Goal: Use online tool/utility: Utilize a website feature to perform a specific function

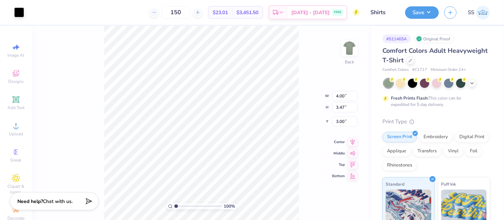
type input "6.62"
type input "5.74"
type input "7.68"
type input "6.67"
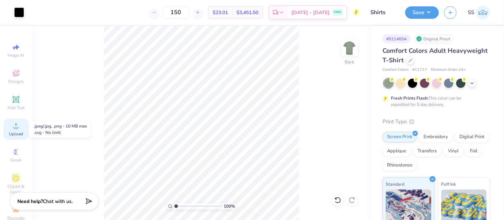
click at [14, 131] on span "Upload" at bounding box center [16, 134] width 14 height 6
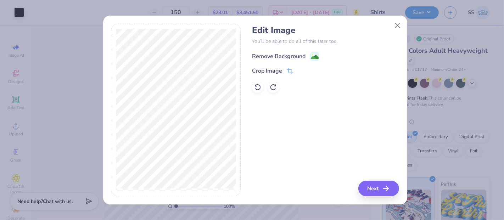
click at [314, 56] on image at bounding box center [315, 57] width 8 height 8
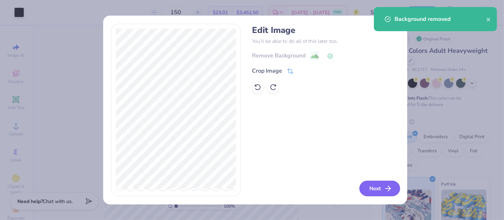
click at [382, 186] on button "Next" at bounding box center [379, 189] width 41 height 16
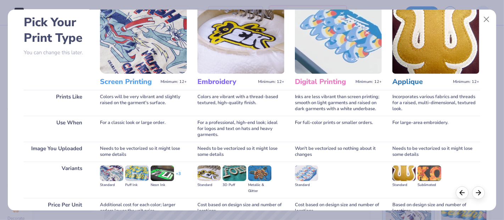
scroll to position [79, 0]
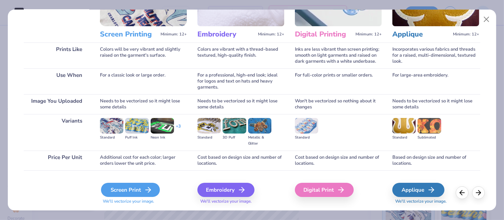
click at [137, 186] on div "Screen Print" at bounding box center [130, 190] width 59 height 14
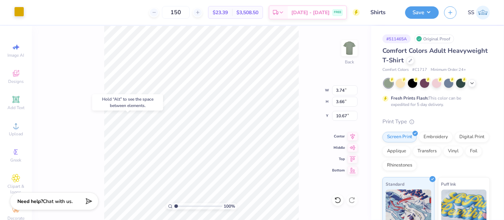
click at [16, 11] on div at bounding box center [19, 12] width 10 height 10
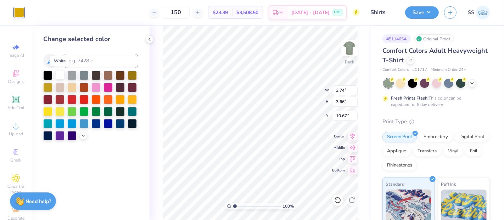
click at [57, 72] on div at bounding box center [59, 74] width 9 height 9
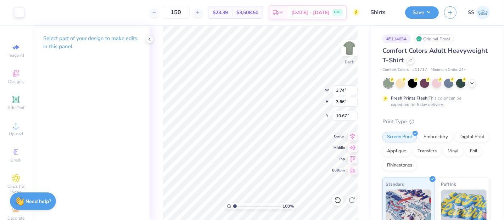
type input "11.74"
type input "4.50"
type input "4.40"
type input "11.94"
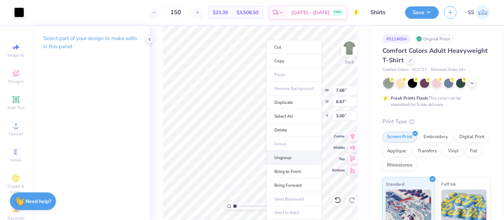
click at [289, 152] on li "Ungroup" at bounding box center [294, 158] width 56 height 14
click at [288, 124] on li "Delete" at bounding box center [295, 130] width 56 height 14
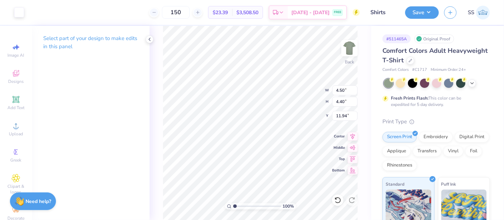
type input "3.00"
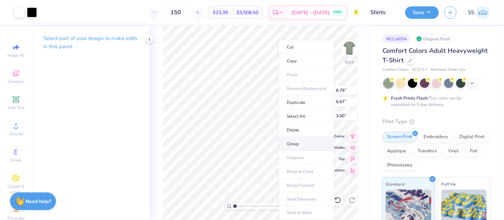
click at [303, 141] on li "Group" at bounding box center [306, 144] width 56 height 14
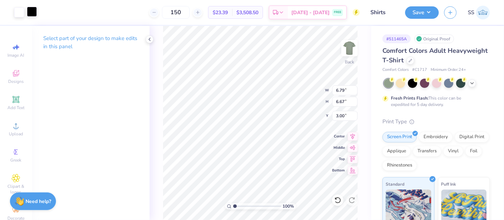
click at [34, 11] on div at bounding box center [32, 12] width 10 height 10
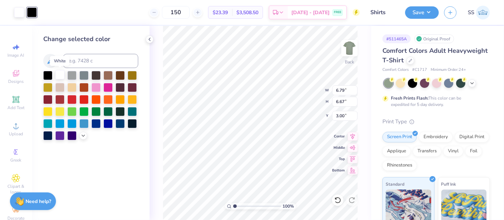
click at [60, 75] on div at bounding box center [59, 74] width 9 height 9
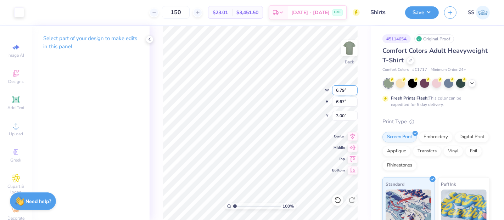
drag, startPoint x: 343, startPoint y: 91, endPoint x: 336, endPoint y: 89, distance: 7.6
click at [336, 89] on input "6.79" at bounding box center [345, 90] width 26 height 10
type input "7.00"
type input "6.87"
type input "2.90"
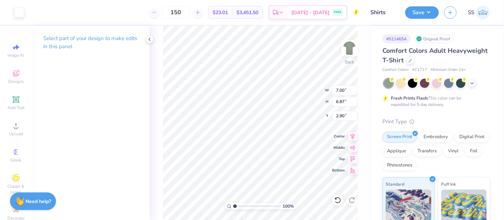
type input "3.00"
click at [427, 12] on button "Save" at bounding box center [422, 11] width 34 height 12
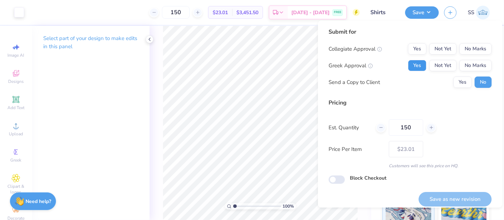
click at [418, 62] on button "Yes" at bounding box center [417, 65] width 18 height 11
click at [415, 46] on button "Yes" at bounding box center [417, 48] width 18 height 11
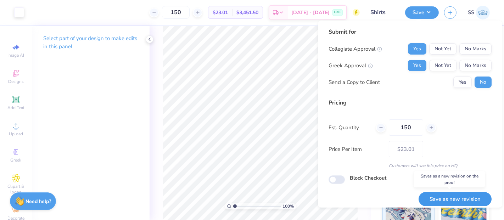
click at [452, 198] on button "Save as new revision" at bounding box center [454, 199] width 73 height 15
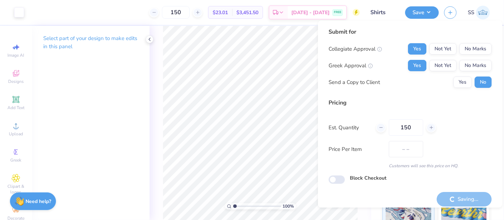
type input "$23.01"
